Goal: Task Accomplishment & Management: Use online tool/utility

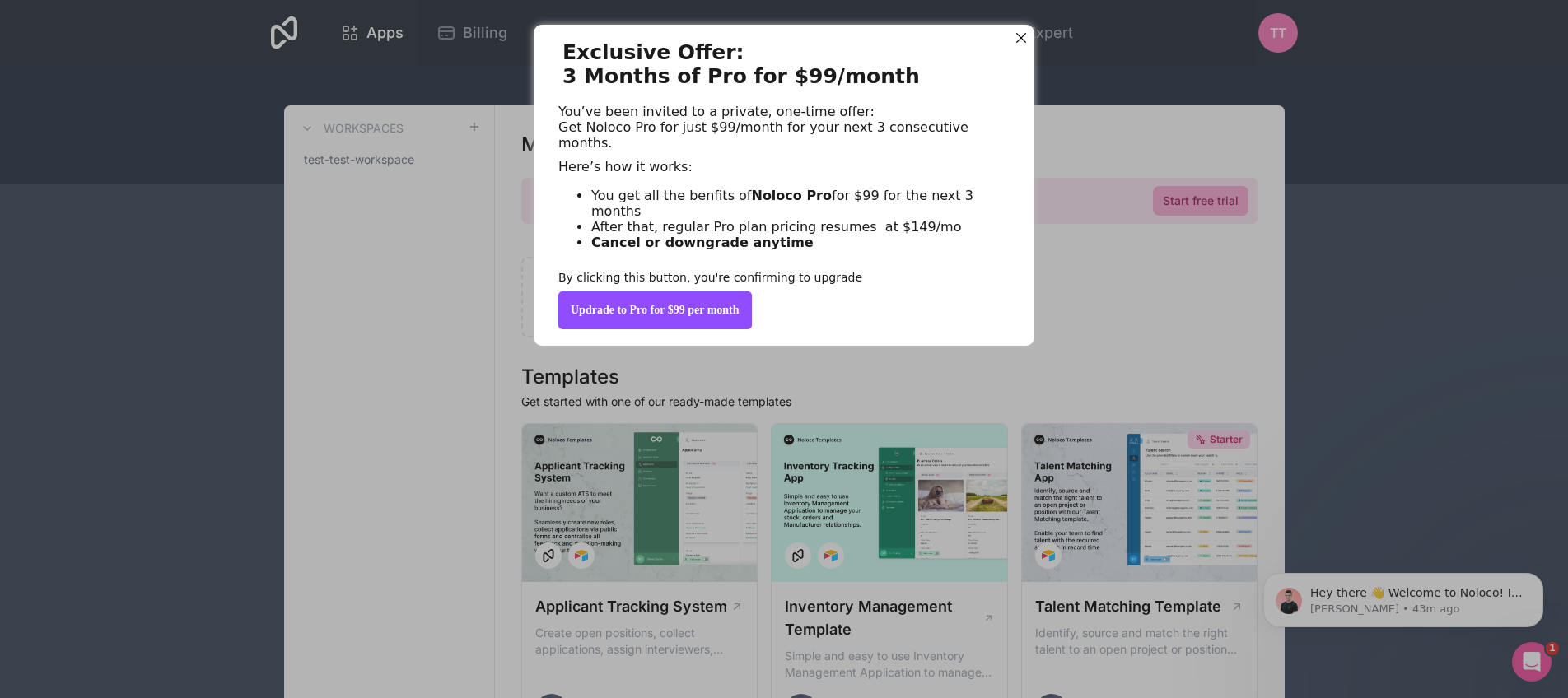
click at [668, 330] on div "Updrade to Pro for $99 per month" at bounding box center [655, 309] width 194 height 38
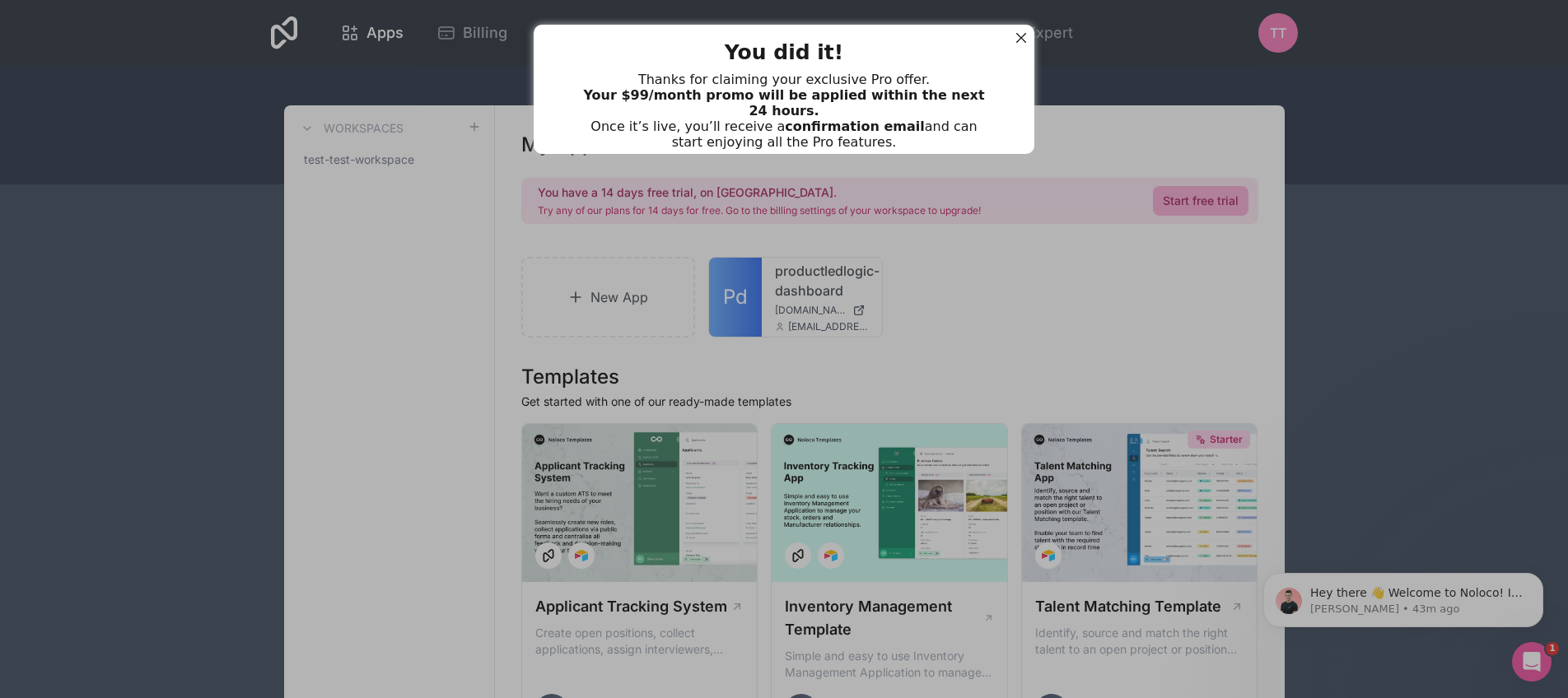
click at [1017, 36] on div at bounding box center [1021, 38] width 21 height 21
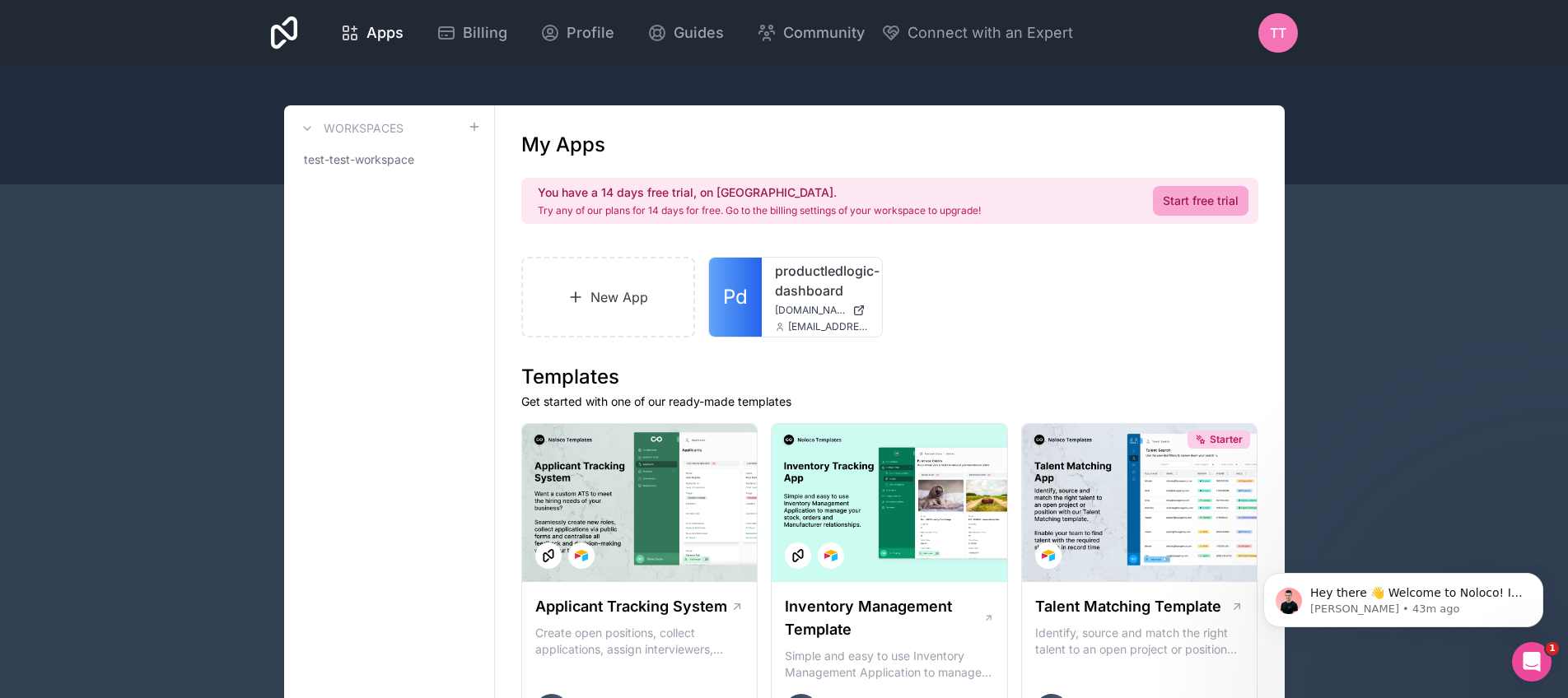
click at [811, 293] on link "productledlogic-dashboard" at bounding box center [822, 281] width 94 height 40
click at [611, 289] on link "New App" at bounding box center [608, 298] width 175 height 81
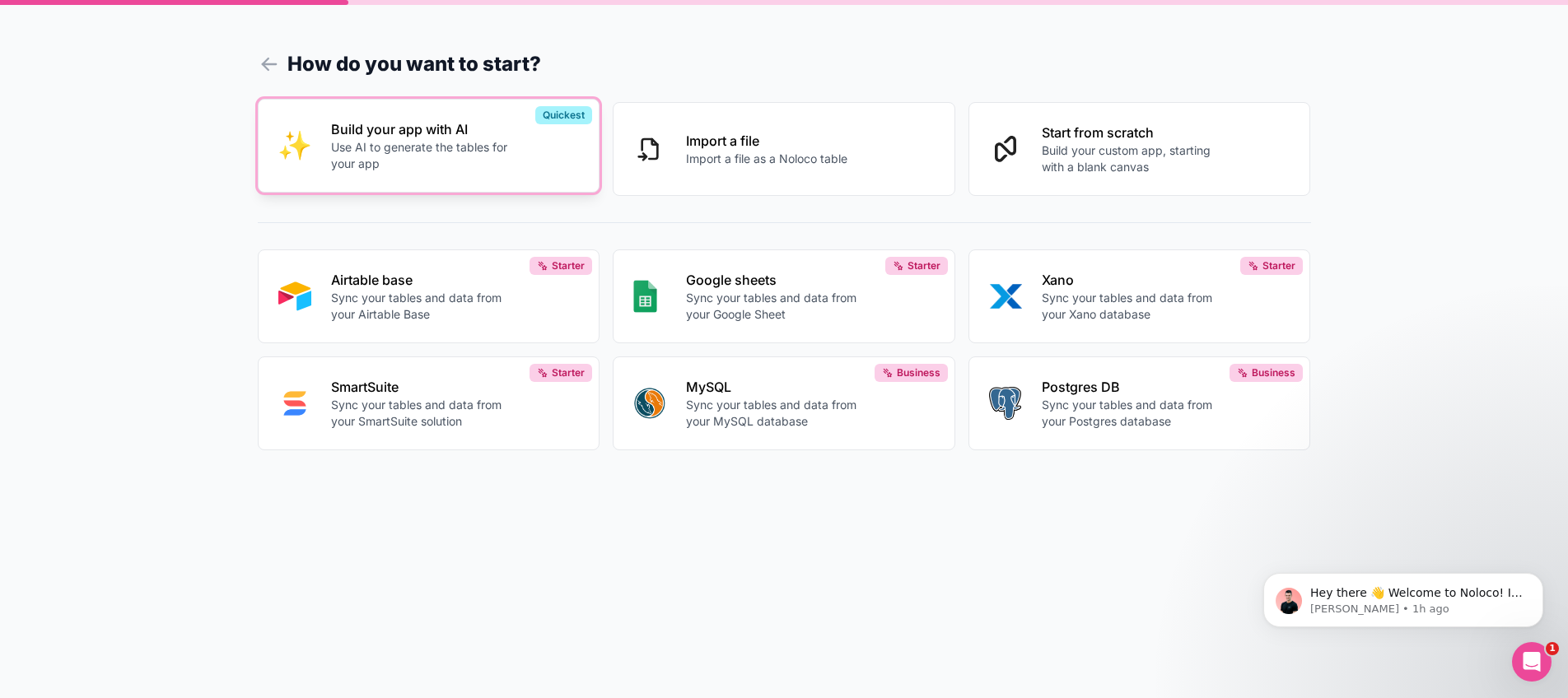
click at [445, 133] on p "Build your app with AI" at bounding box center [422, 129] width 183 height 20
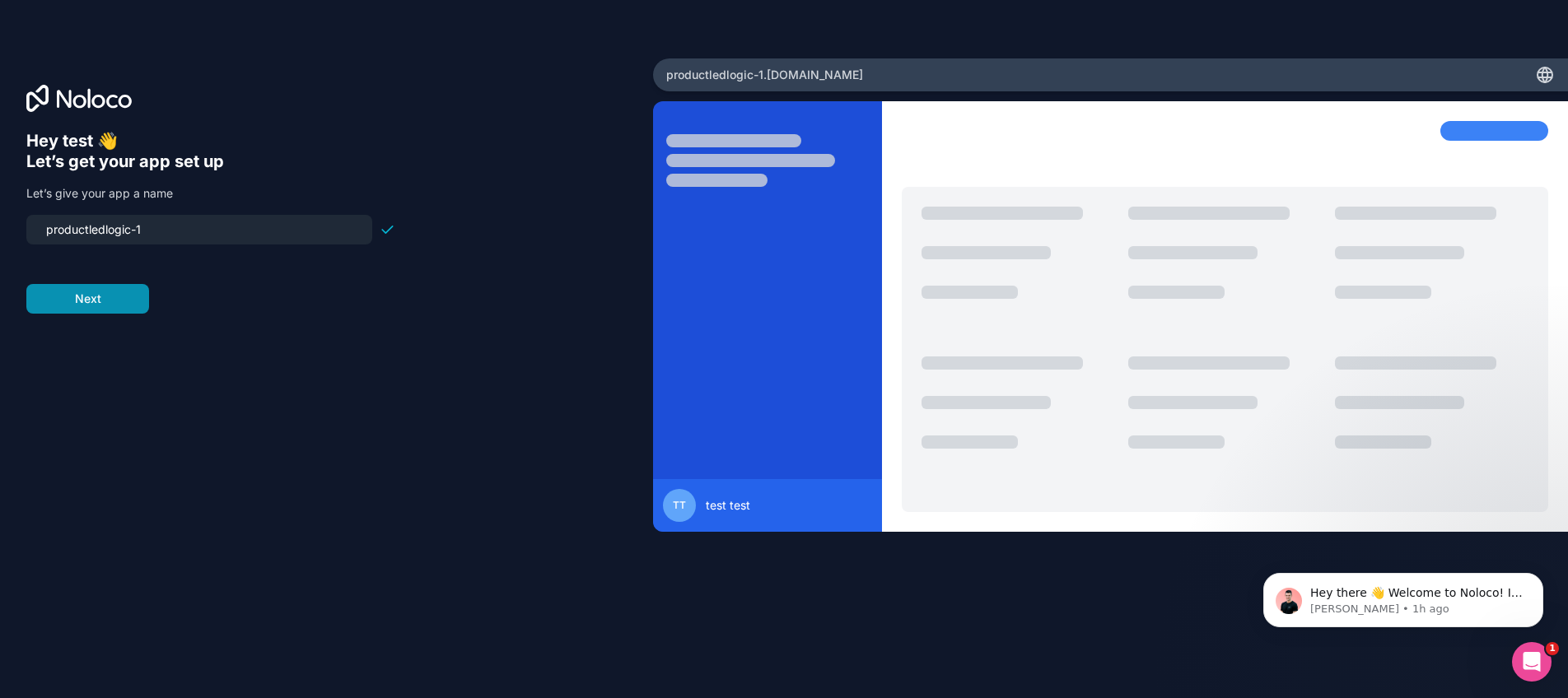
click at [123, 295] on button "Next" at bounding box center [87, 299] width 122 height 30
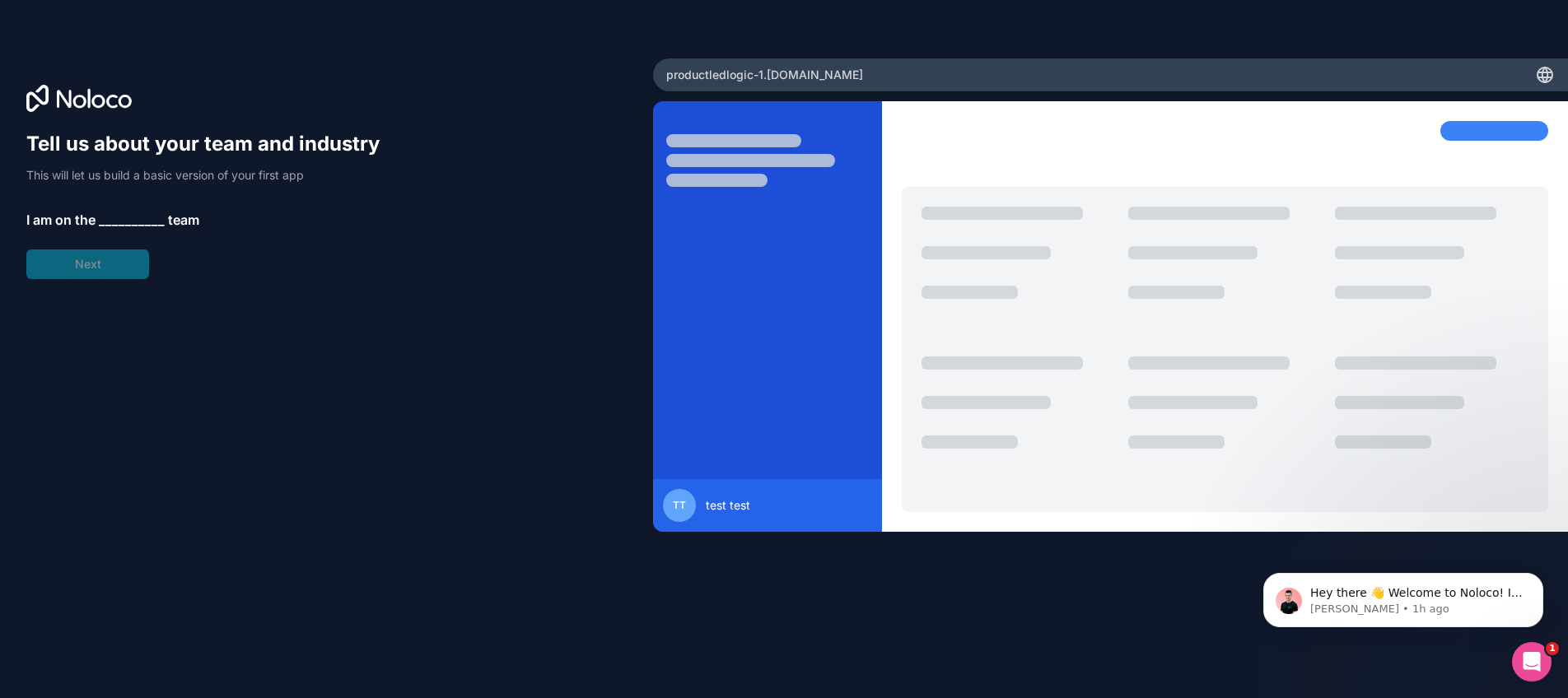
click at [110, 203] on div "Tell us about your team and industry This will let us build a basic version of …" at bounding box center [210, 205] width 369 height 148
click at [110, 222] on span "__________" at bounding box center [132, 220] width 66 height 20
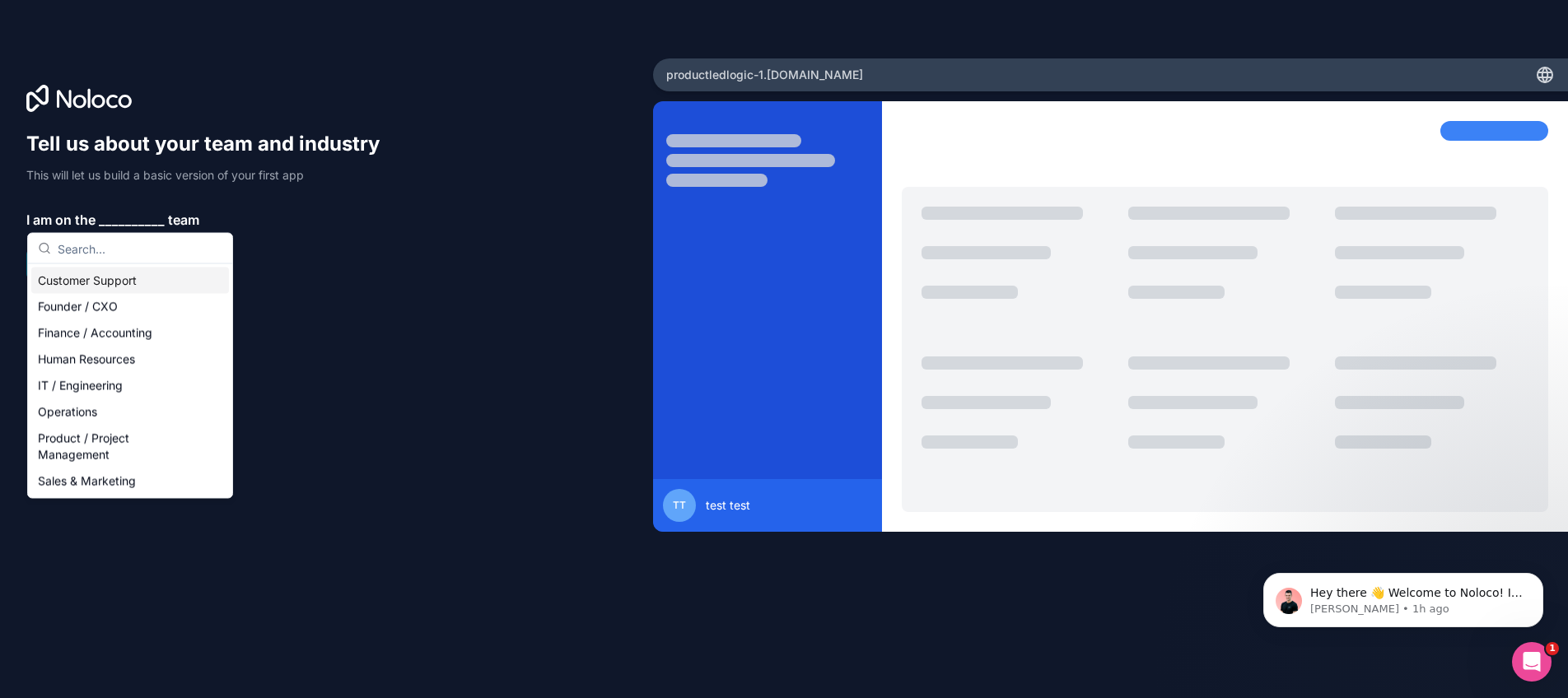
click at [106, 285] on div "Customer Support" at bounding box center [129, 281] width 198 height 26
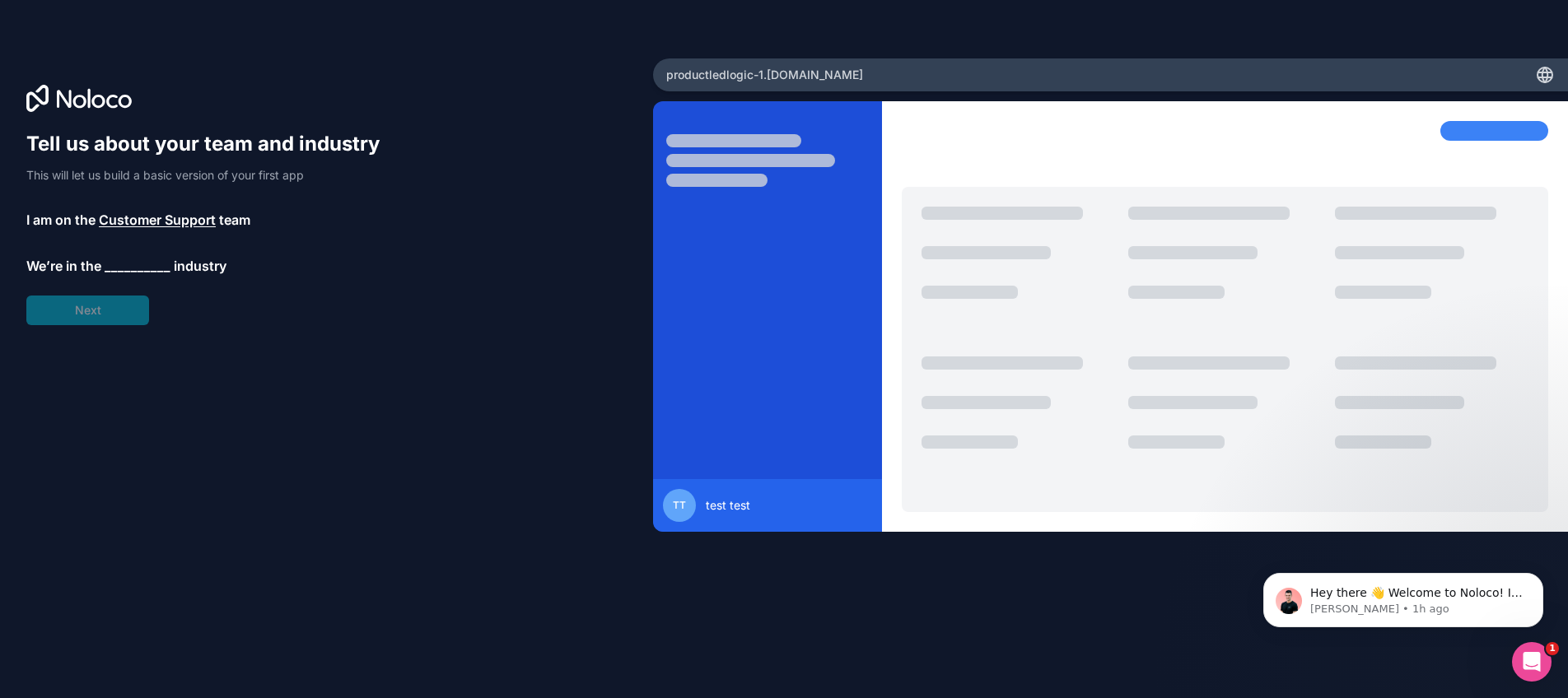
click at [111, 258] on span "__________" at bounding box center [137, 266] width 66 height 20
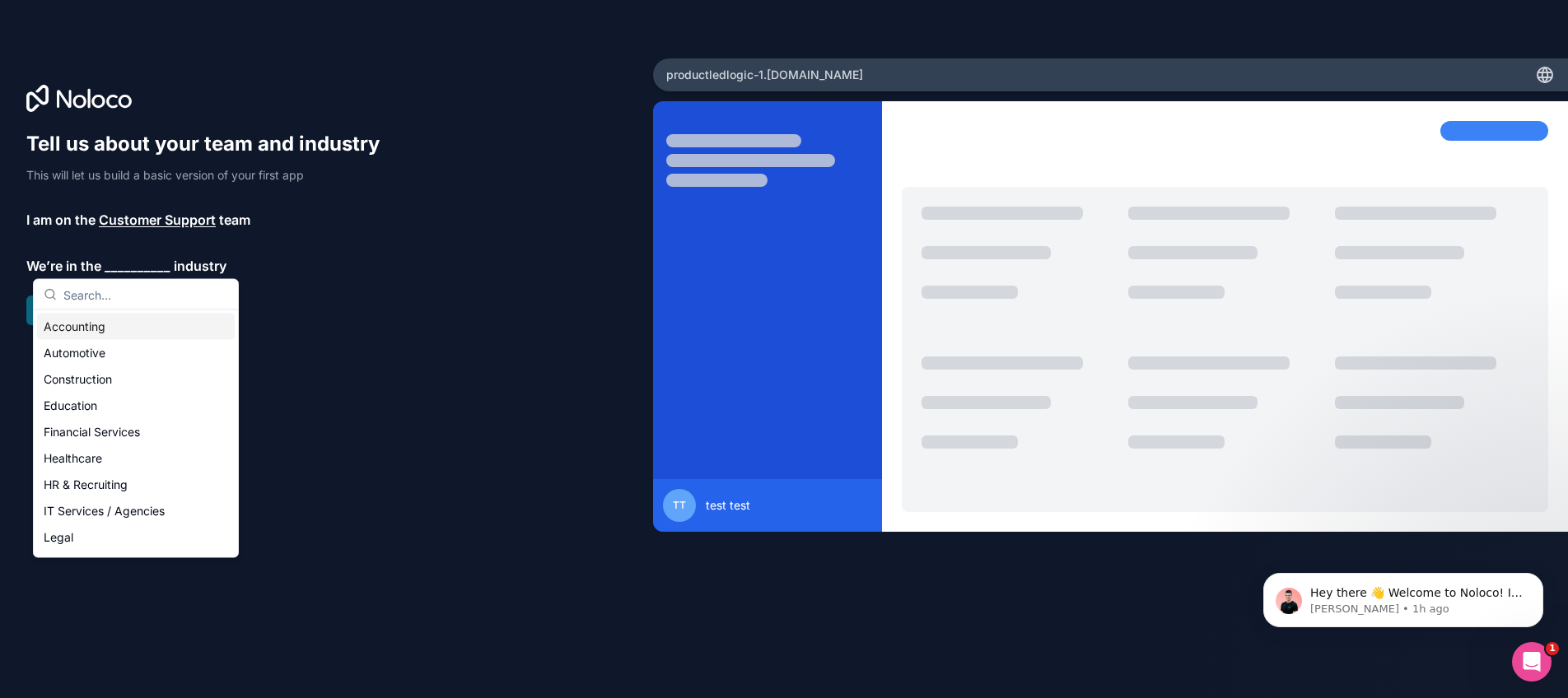
click at [112, 325] on div "Accounting" at bounding box center [135, 326] width 198 height 26
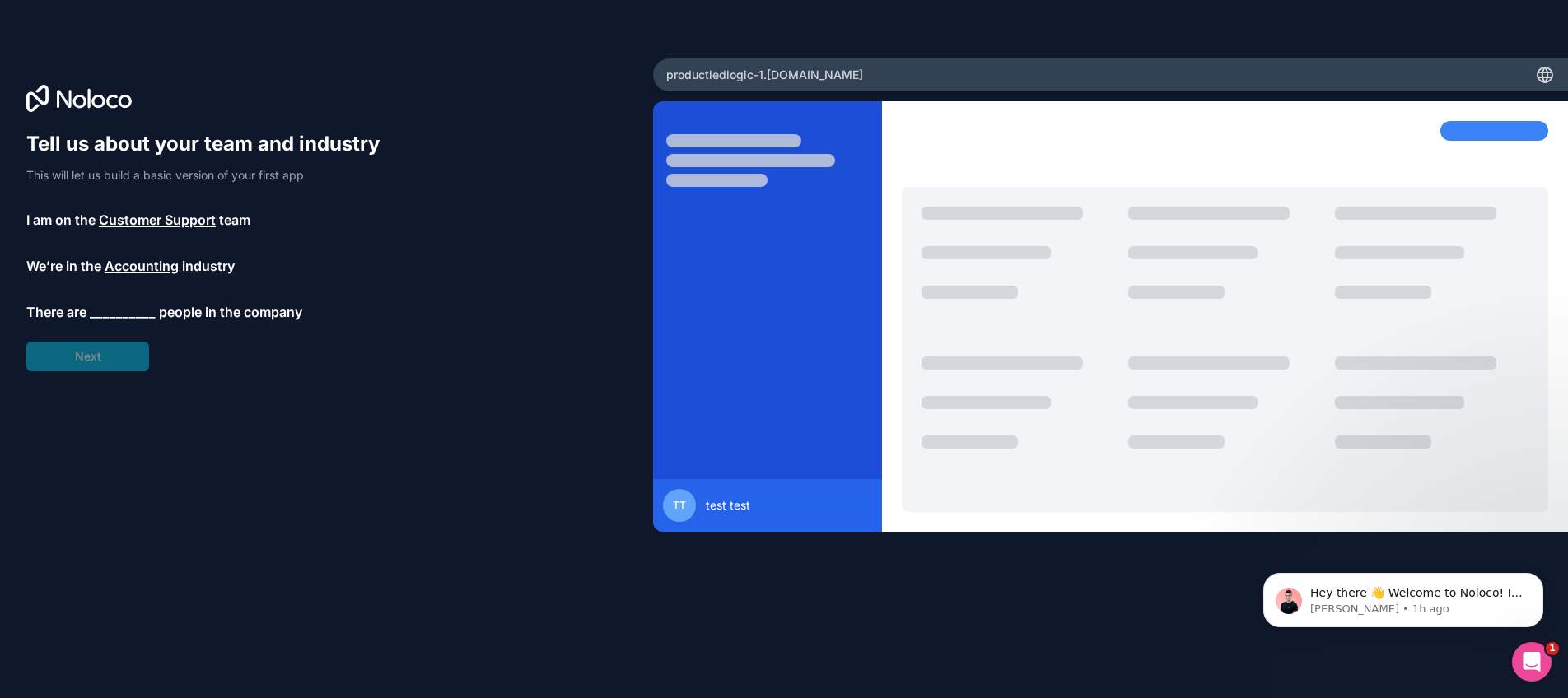
click at [124, 308] on span "__________" at bounding box center [122, 311] width 66 height 20
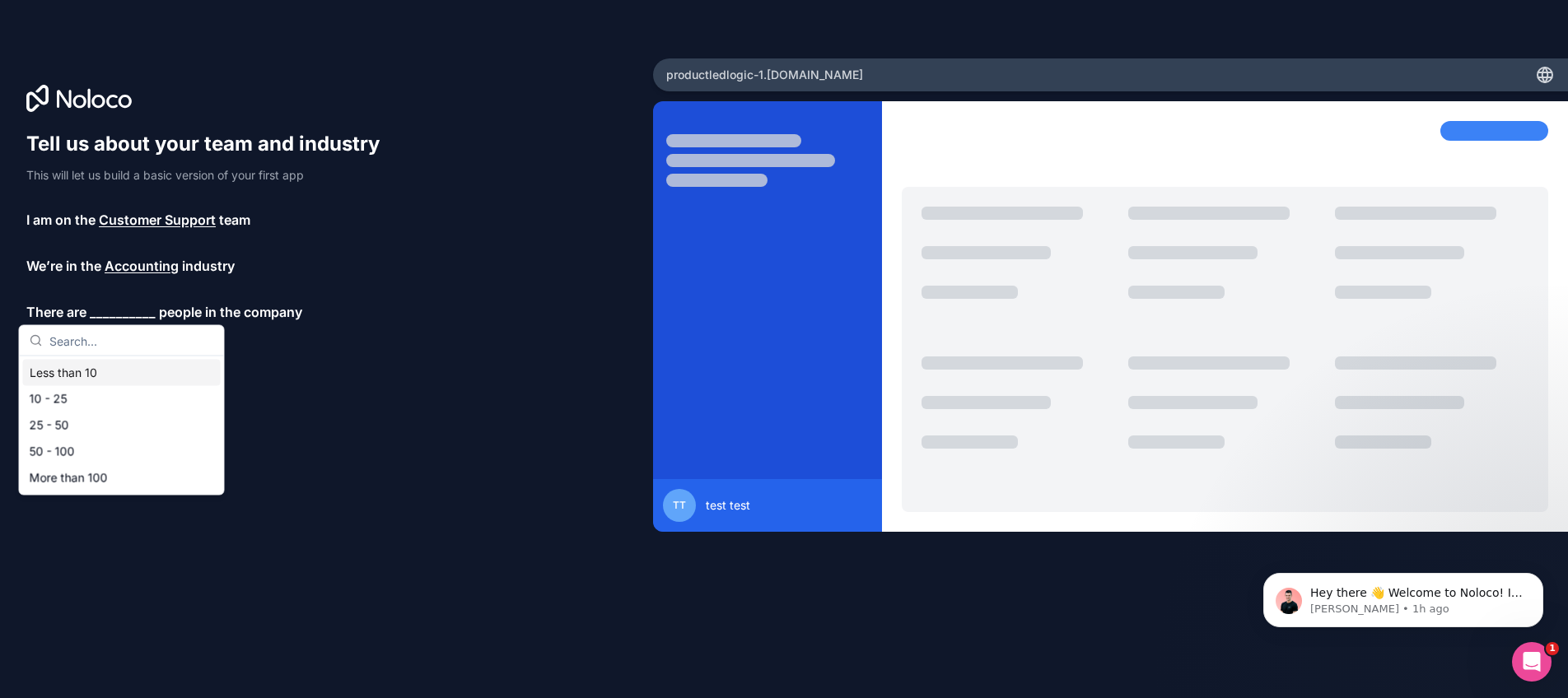
click at [126, 367] on div "Less than 10" at bounding box center [122, 372] width 198 height 26
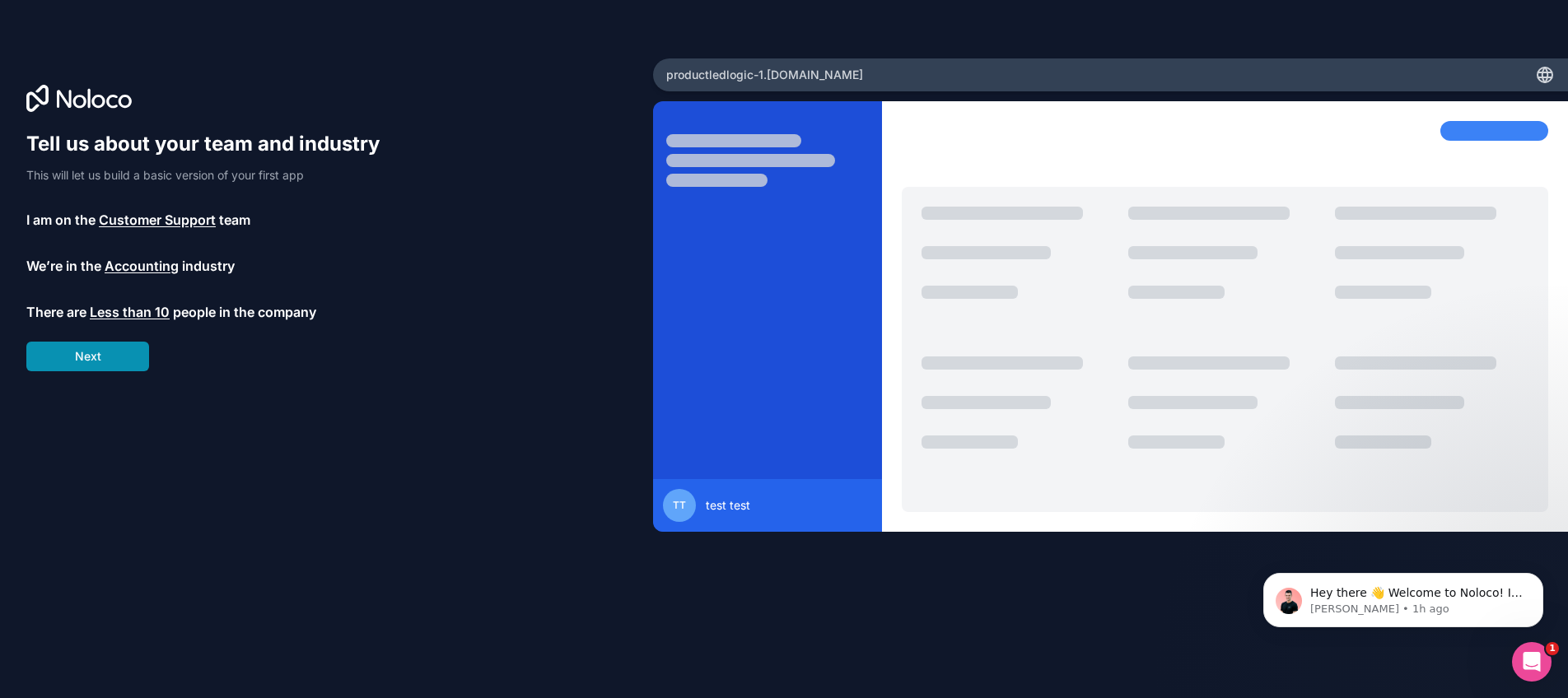
click at [122, 362] on button "Next" at bounding box center [87, 356] width 122 height 30
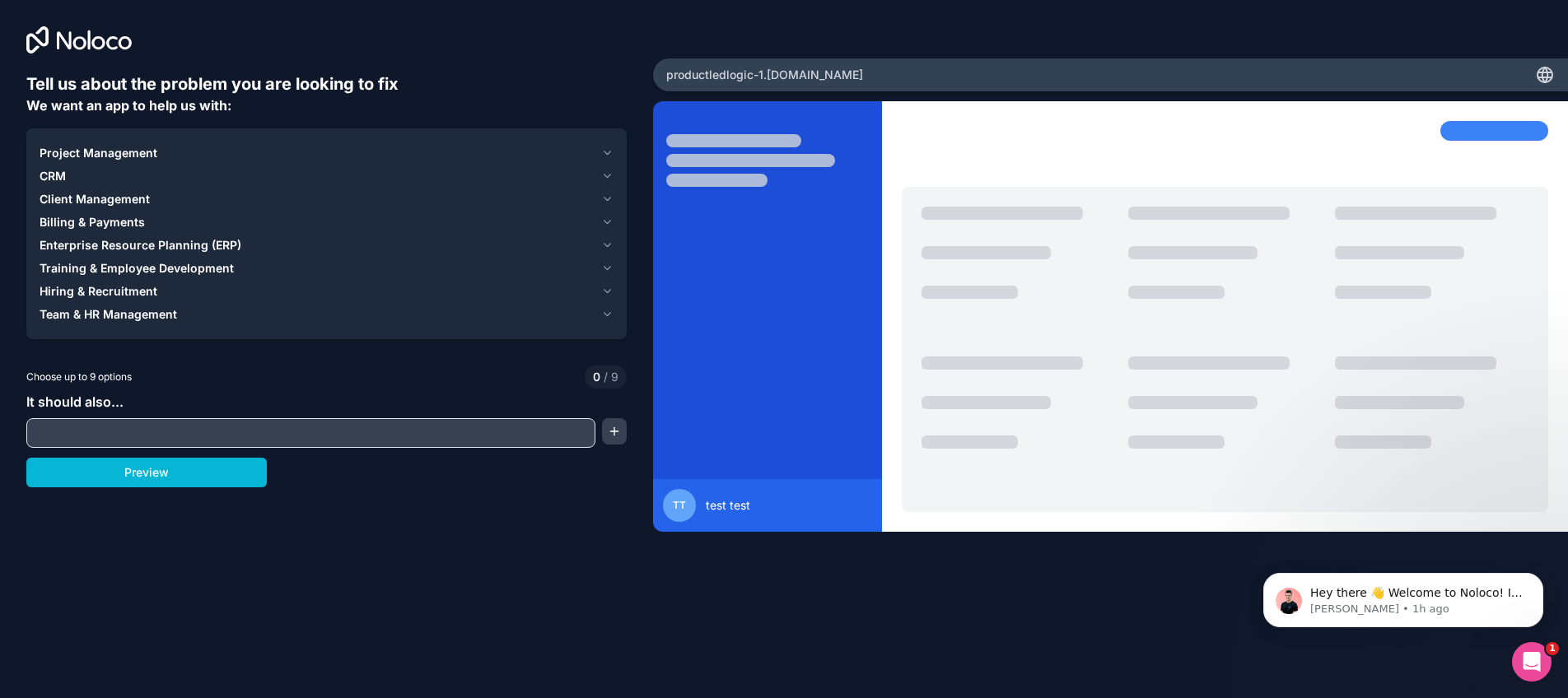
click at [115, 287] on span "Hiring & Recruitment" at bounding box center [98, 291] width 118 height 16
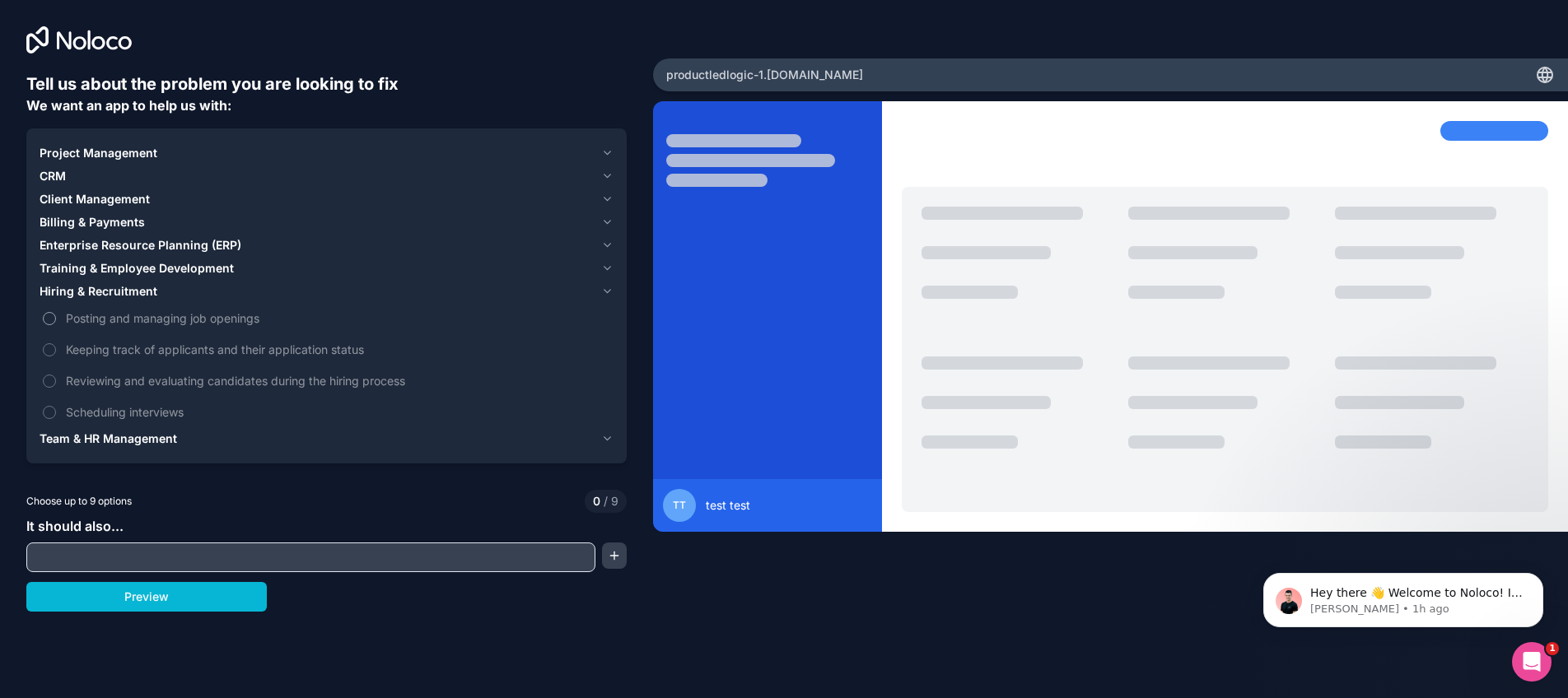
click at [116, 322] on span "Posting and managing job openings" at bounding box center [338, 318] width 545 height 17
click at [56, 322] on button "Posting and managing job openings" at bounding box center [49, 319] width 14 height 13
click at [116, 348] on span "Keeping track of applicants and their application status" at bounding box center [338, 350] width 545 height 17
click at [56, 348] on button "Keeping track of applicants and their application status" at bounding box center [49, 350] width 14 height 13
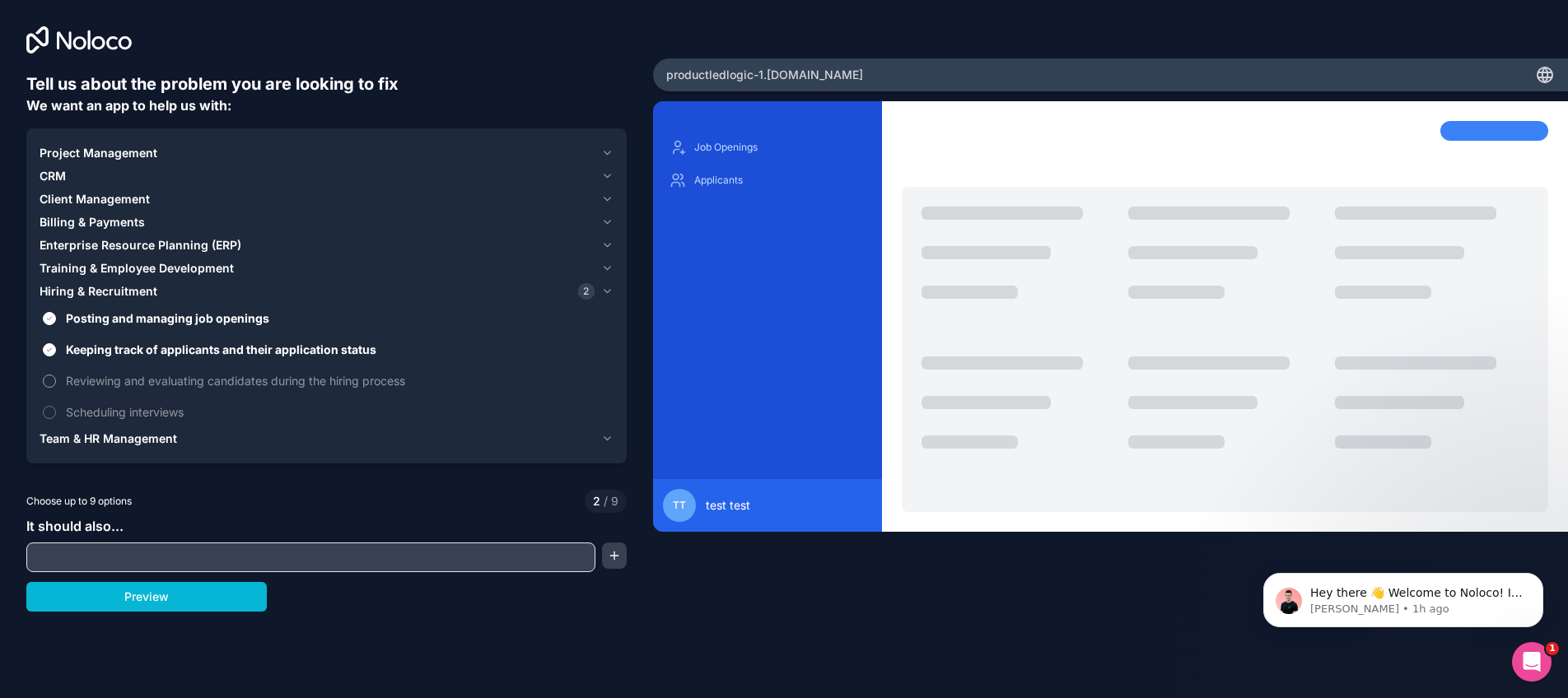
click at [116, 386] on span "Reviewing and evaluating candidates during the hiring process" at bounding box center [338, 381] width 545 height 17
click at [56, 386] on button "Reviewing and evaluating candidates during the hiring process" at bounding box center [49, 382] width 14 height 13
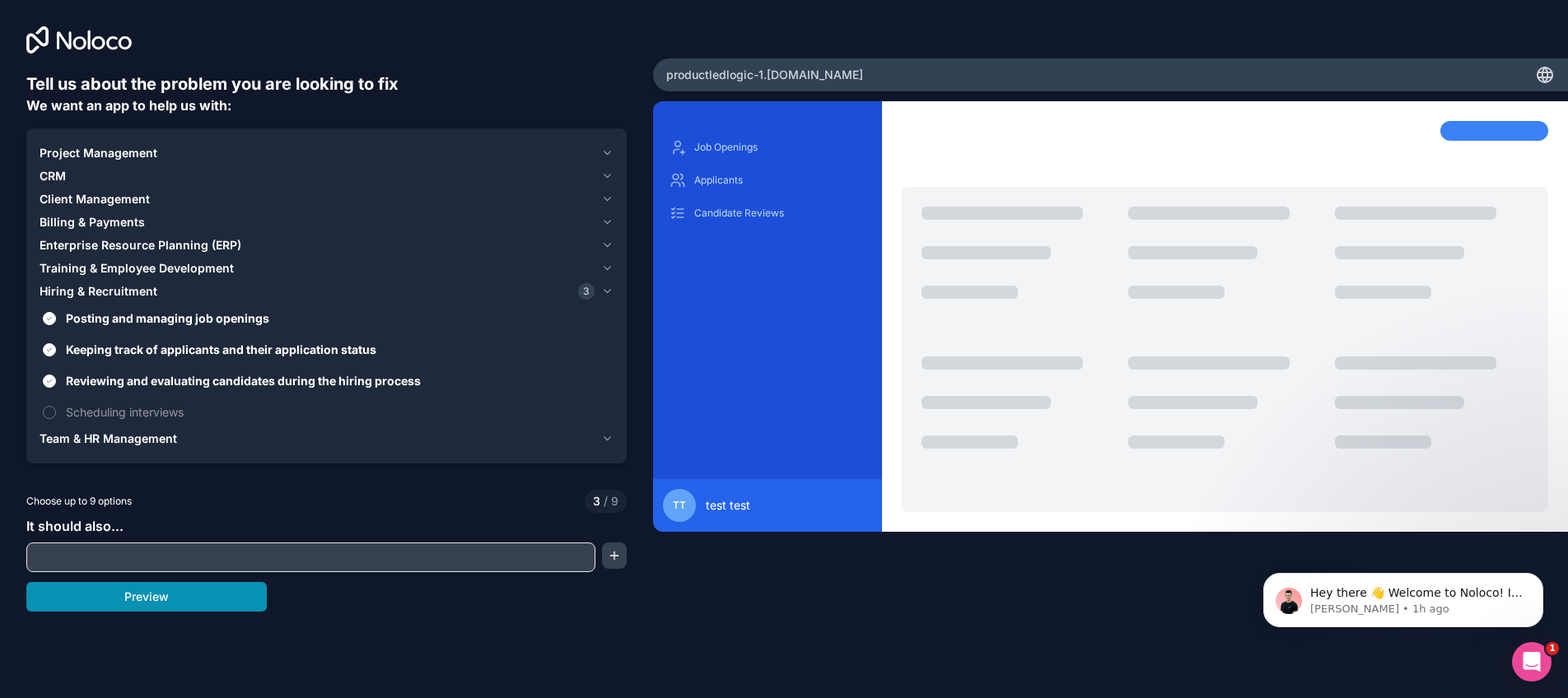
click at [148, 599] on button "Preview" at bounding box center [146, 597] width 240 height 30
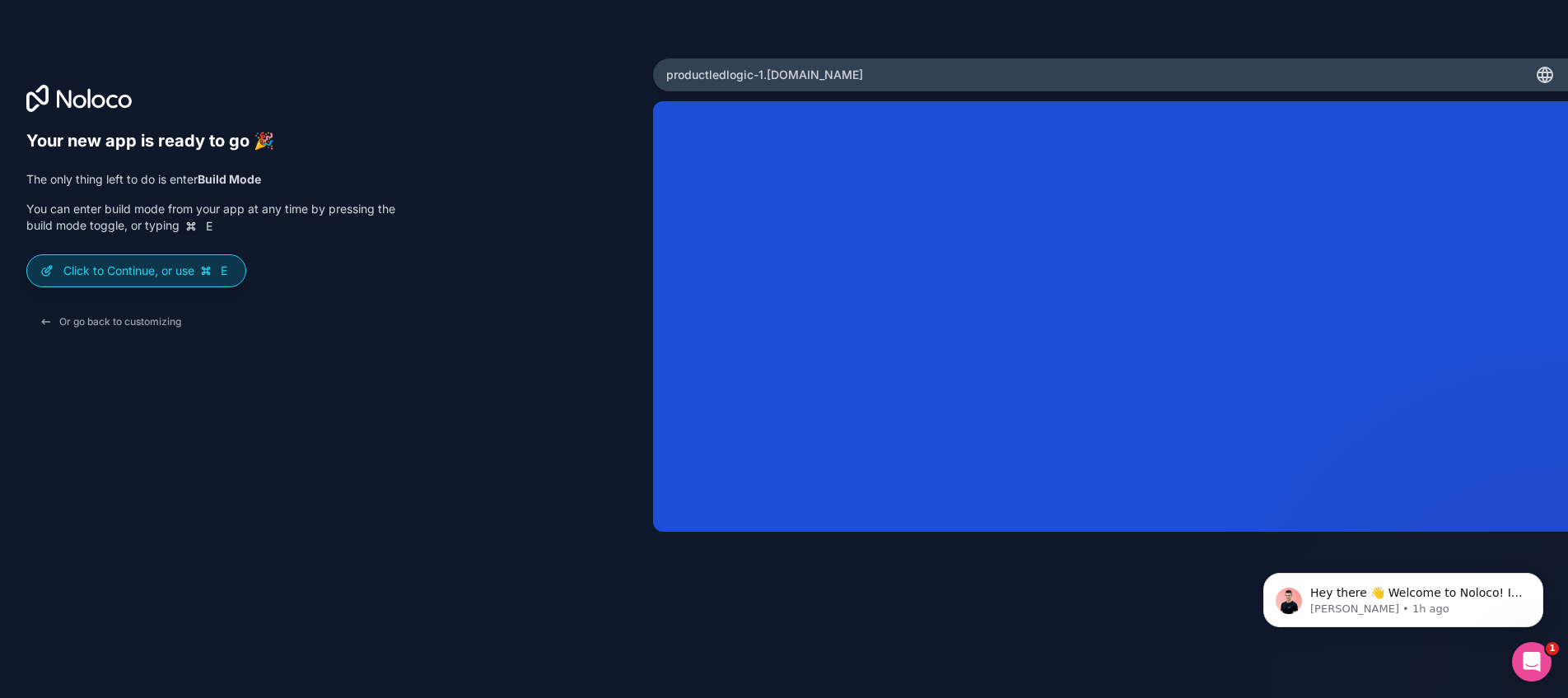
click at [100, 266] on p "Click to Continue, or use E" at bounding box center [148, 270] width 169 height 16
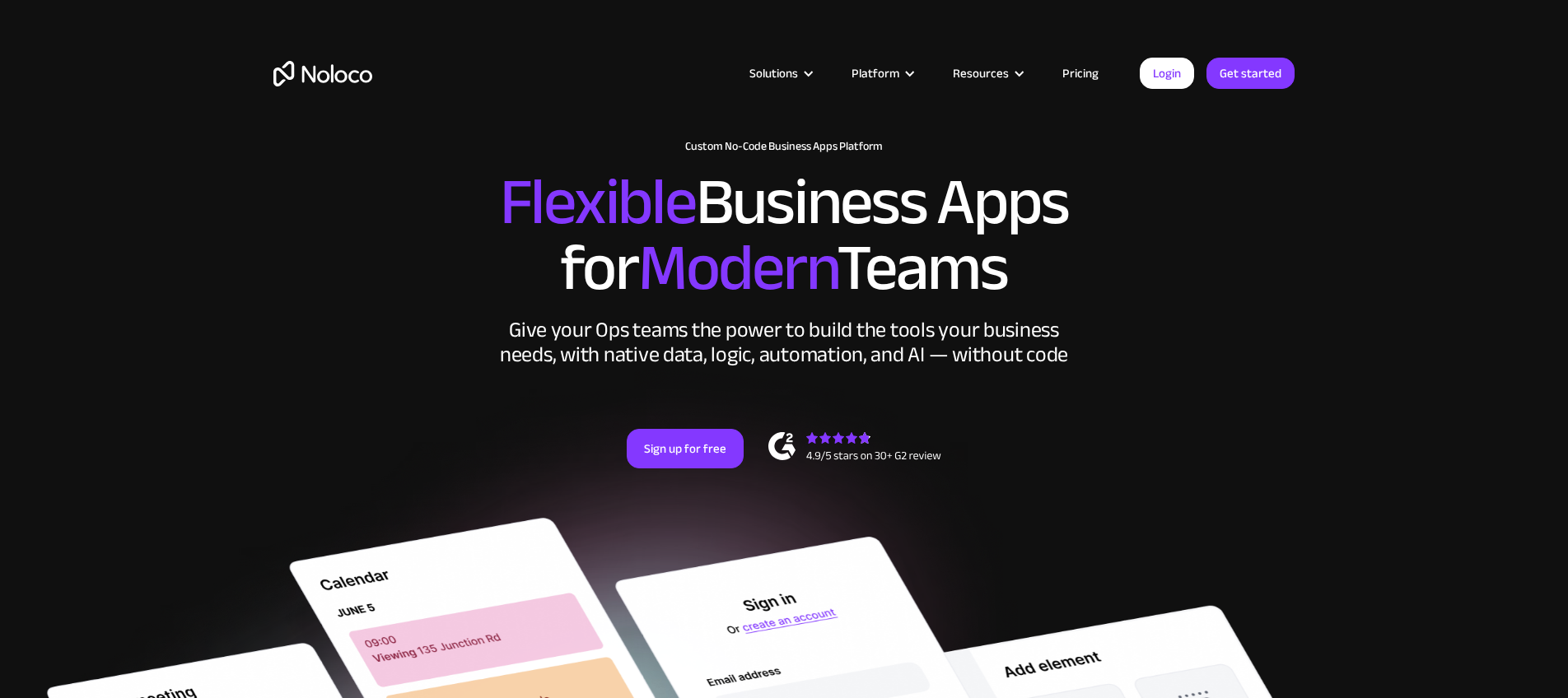
click at [1090, 75] on link "Pricing" at bounding box center [1081, 73] width 77 height 21
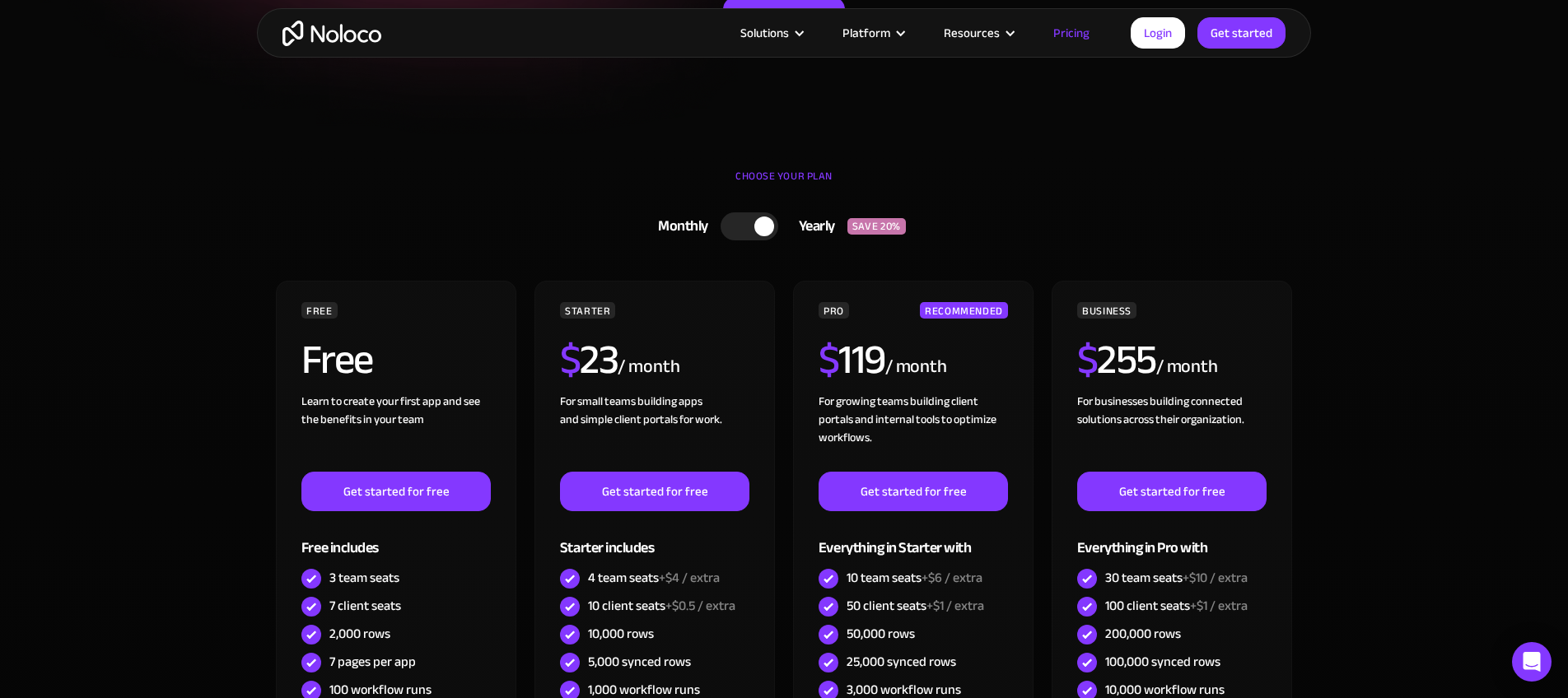
scroll to position [437, 0]
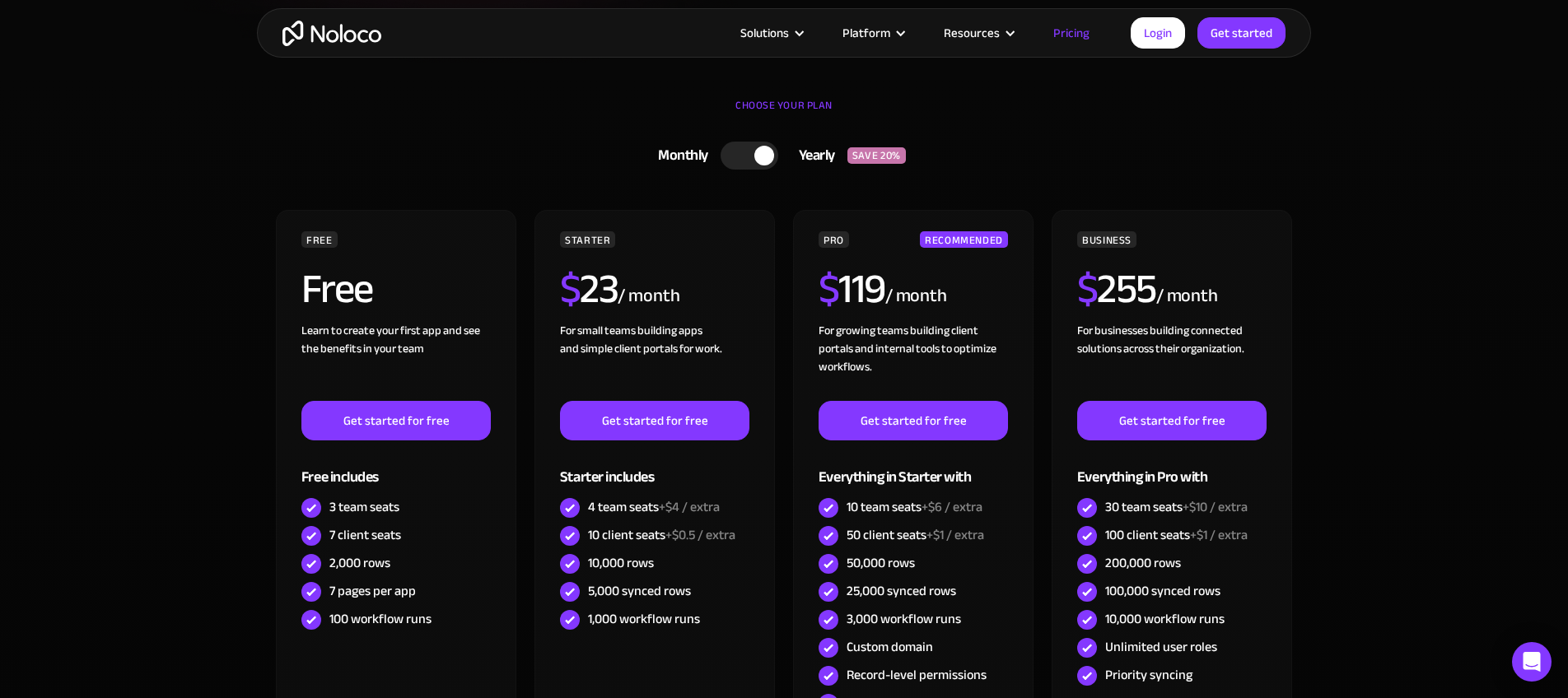
click at [739, 155] on div at bounding box center [749, 155] width 58 height 28
